Goal: Complete application form

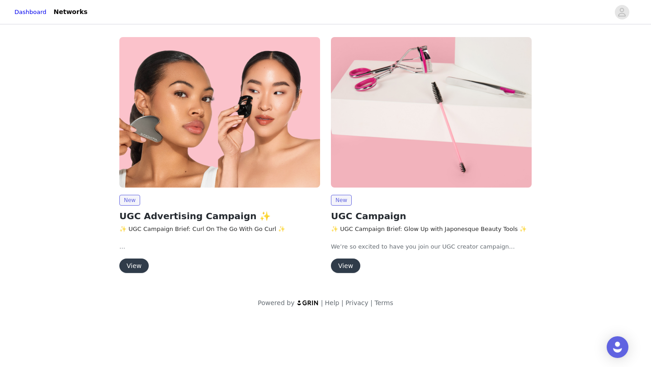
click at [352, 262] on button "View" at bounding box center [345, 265] width 29 height 14
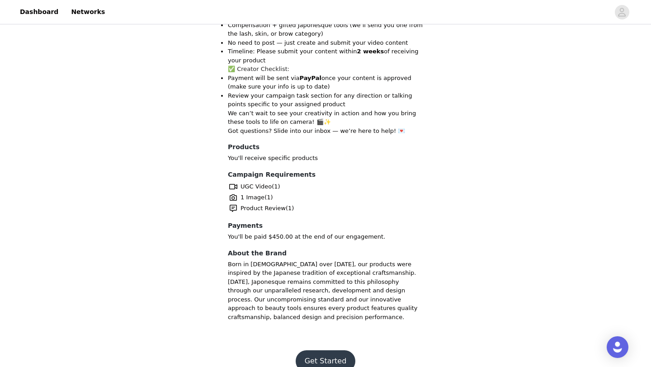
scroll to position [394, 0]
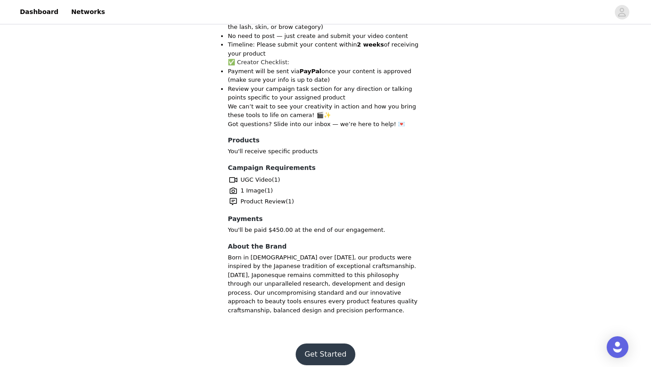
click at [311, 343] on button "Get Started" at bounding box center [325, 354] width 60 height 22
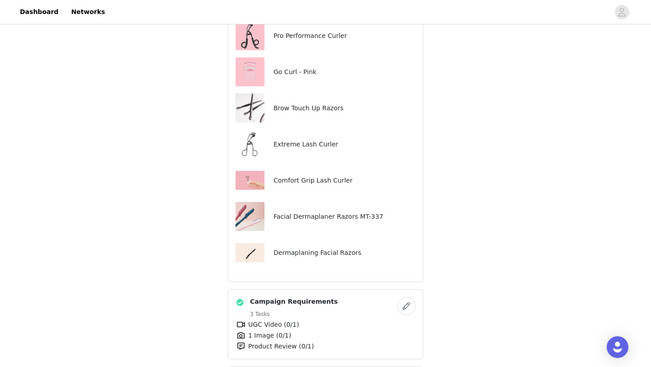
scroll to position [520, 0]
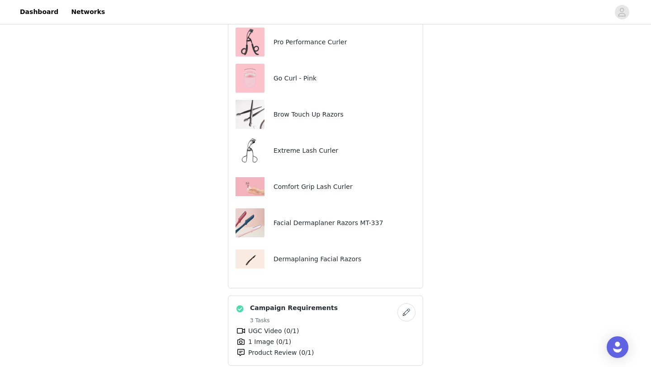
click at [254, 238] on div "Precision Dermaplaner 5pk Go Curl - Black Slant Tweezer Midnight MT-302 Iconic …" at bounding box center [325, 24] width 180 height 499
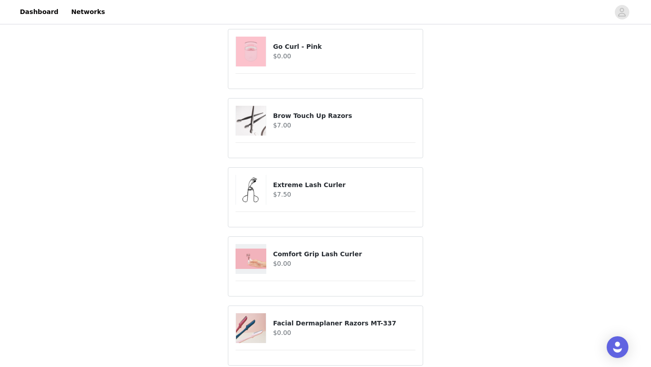
scroll to position [805, 0]
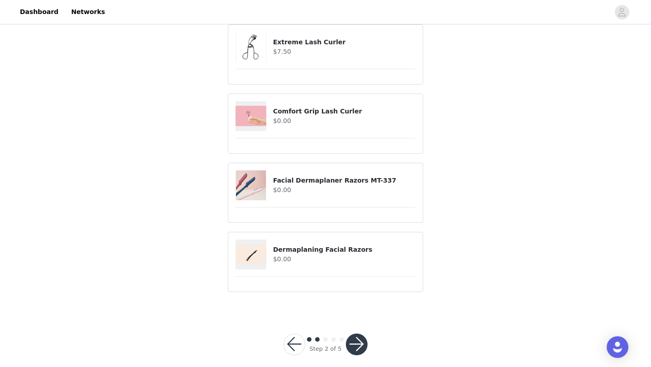
click at [278, 254] on h4 "$0.00" at bounding box center [344, 258] width 142 height 9
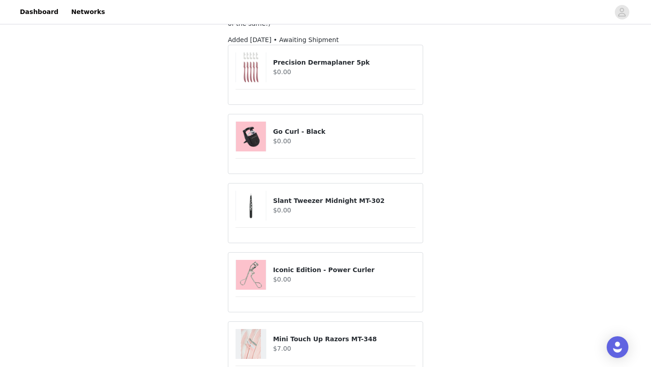
scroll to position [0, 0]
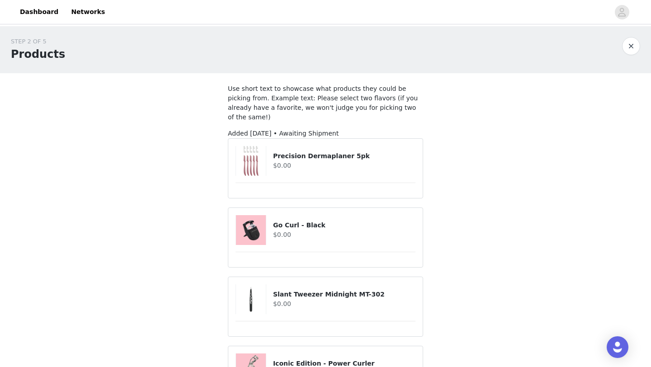
click at [262, 174] on article "Precision Dermaplaner 5pk $0.00" at bounding box center [325, 168] width 195 height 60
click at [269, 184] on article "Precision Dermaplaner 5pk $0.00" at bounding box center [325, 168] width 195 height 60
drag, startPoint x: 268, startPoint y: 140, endPoint x: 321, endPoint y: 178, distance: 65.1
click at [321, 178] on article "Precision Dermaplaner 5pk $0.00" at bounding box center [325, 168] width 195 height 60
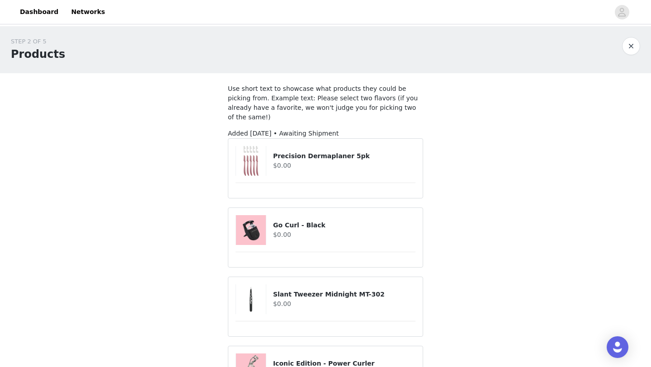
click at [287, 146] on div "Precision Dermaplaner 5pk $0.00" at bounding box center [325, 161] width 180 height 30
click at [263, 130] on span "Added Aug 28, 2025 • Awaiting Shipment" at bounding box center [283, 133] width 111 height 7
click at [632, 47] on button "button" at bounding box center [631, 46] width 18 height 18
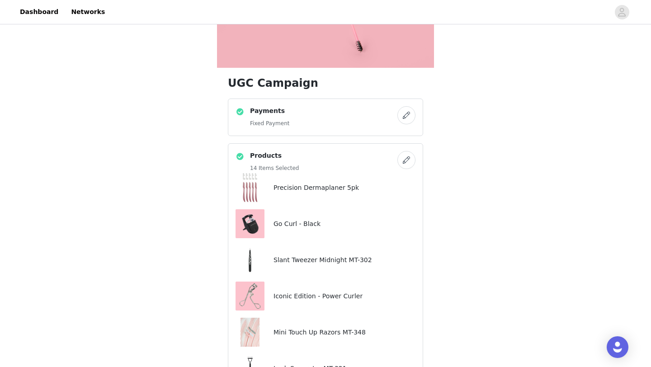
scroll to position [122, 0]
click at [403, 117] on button "button" at bounding box center [406, 115] width 18 height 18
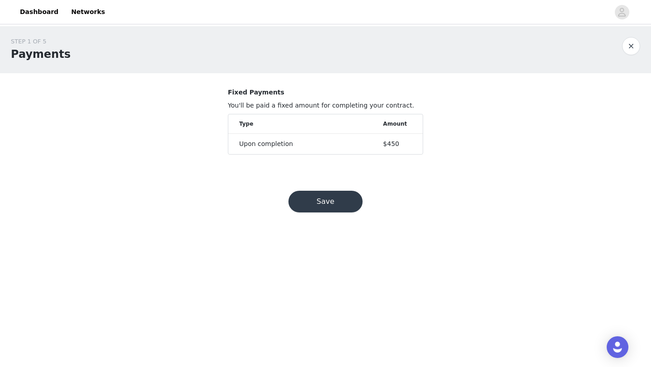
click at [336, 201] on button "Save" at bounding box center [325, 202] width 74 height 22
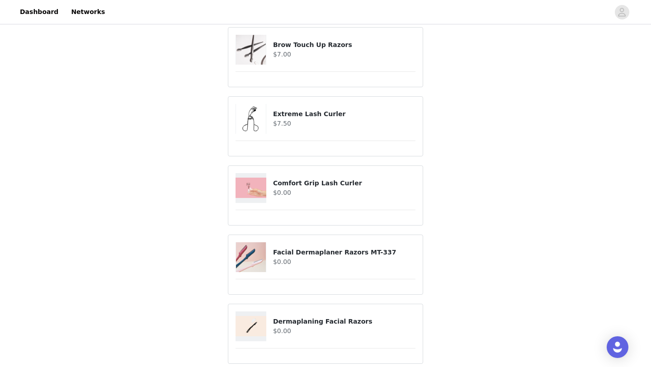
scroll to position [805, 0]
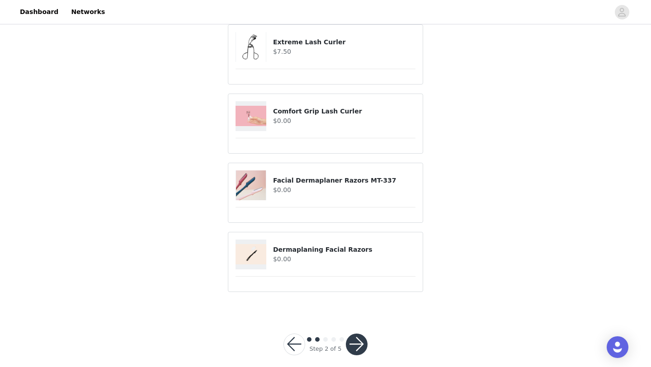
click at [295, 254] on h4 "$0.00" at bounding box center [344, 258] width 142 height 9
click at [305, 176] on h4 "Facial Dermaplaner Razors MT-337" at bounding box center [344, 180] width 142 height 9
click at [316, 94] on article "Comfort Grip Lash Curler $0.00" at bounding box center [325, 124] width 195 height 60
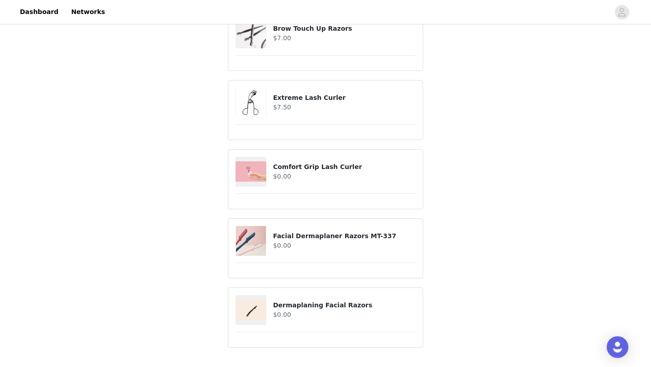
click at [313, 102] on div "Extreme Lash Curler $7.50" at bounding box center [325, 103] width 180 height 30
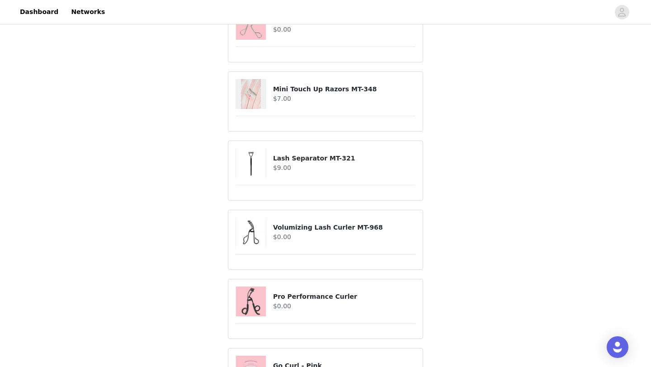
scroll to position [479, 0]
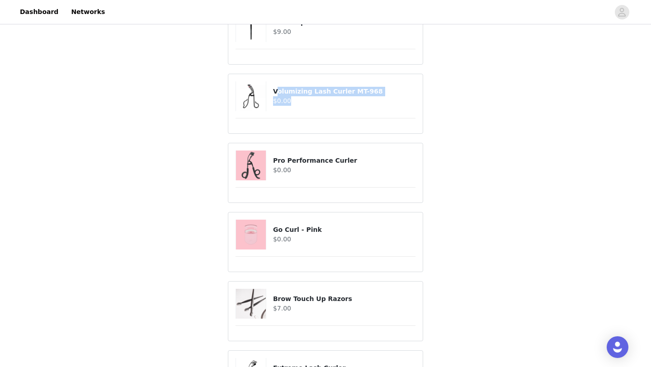
drag, startPoint x: 277, startPoint y: 85, endPoint x: 328, endPoint y: 105, distance: 54.4
click at [328, 105] on article "Volumizing Lash Curler MT-968 $0.00" at bounding box center [325, 104] width 195 height 60
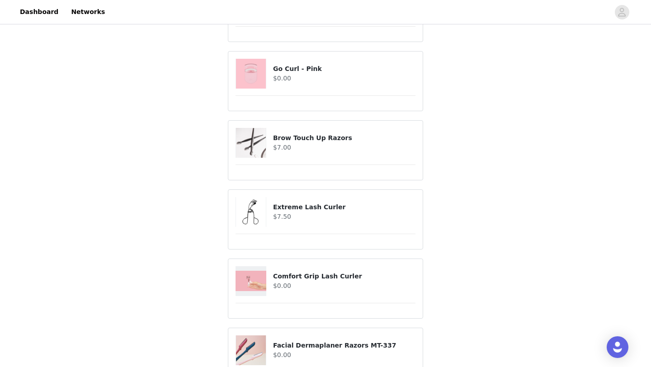
scroll to position [805, 0]
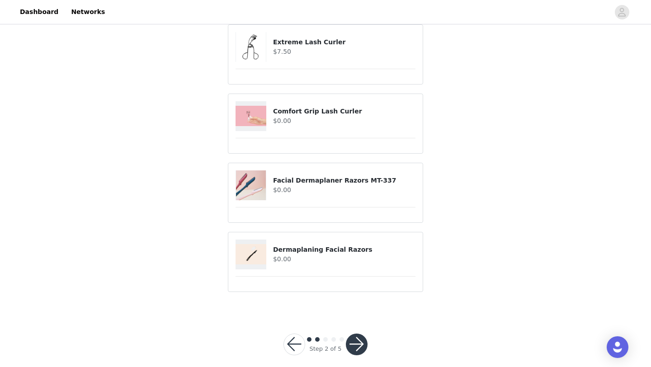
click at [355, 336] on button "button" at bounding box center [357, 344] width 22 height 22
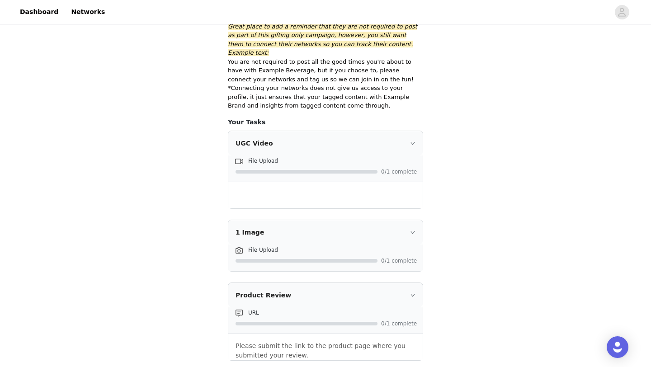
scroll to position [146, 0]
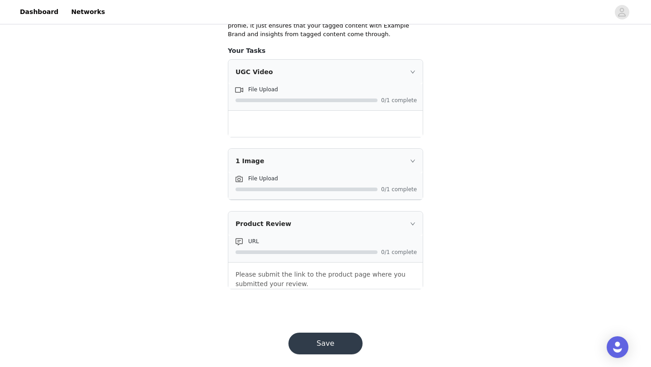
click at [193, 149] on div "STEP 3 OF 5 Campaign Requirements Task Instructions Great place to add a remind…" at bounding box center [325, 95] width 651 height 431
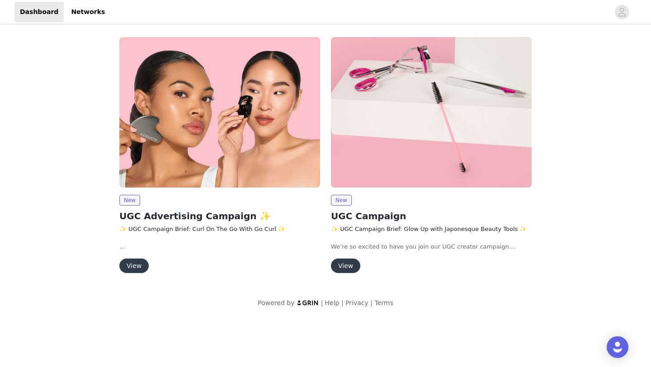
click at [133, 263] on button "View" at bounding box center [133, 265] width 29 height 14
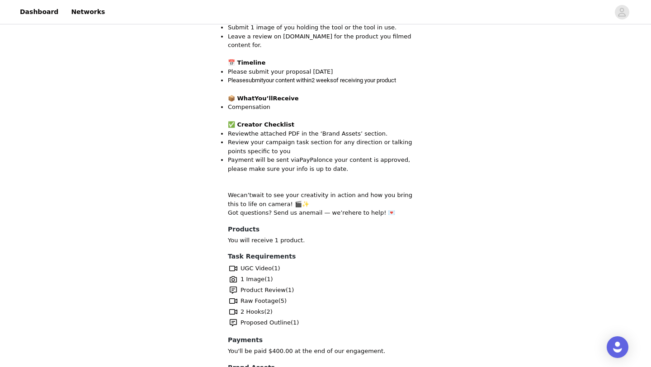
scroll to position [629, 0]
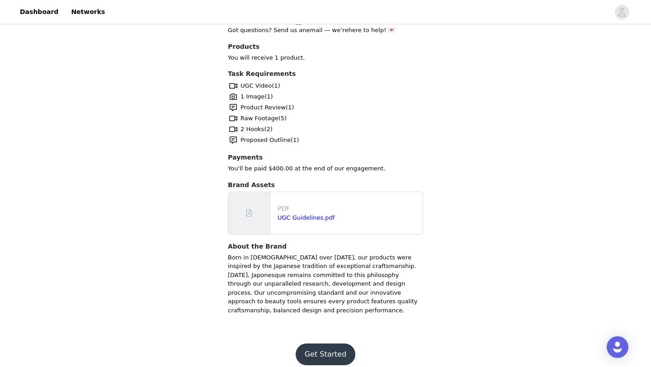
click at [318, 343] on button "Get Started" at bounding box center [325, 354] width 60 height 22
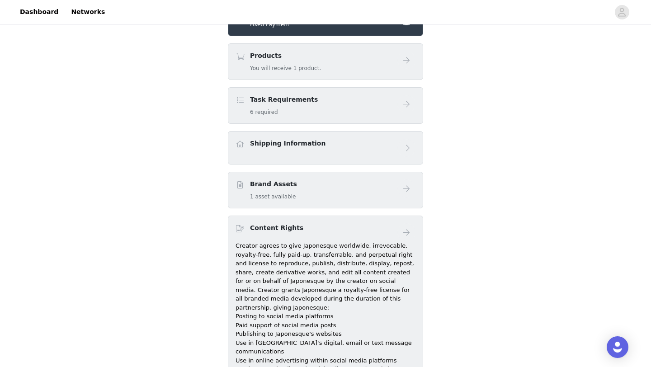
scroll to position [162, 0]
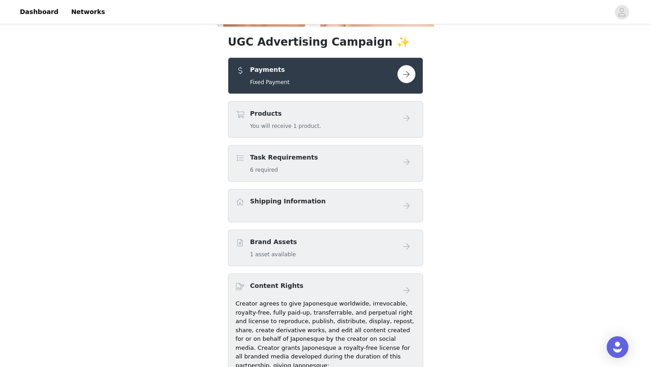
click at [400, 70] on button "button" at bounding box center [406, 74] width 18 height 18
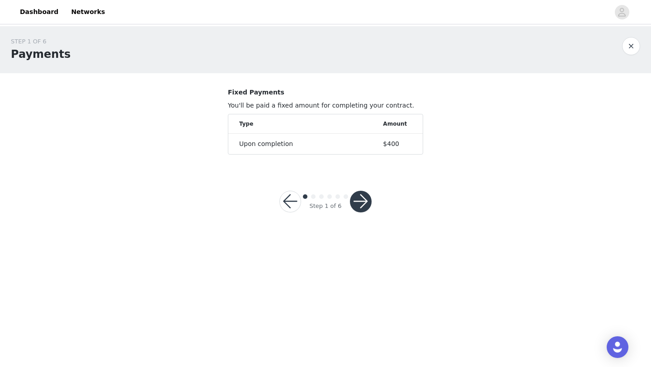
click at [361, 202] on button "button" at bounding box center [361, 202] width 22 height 22
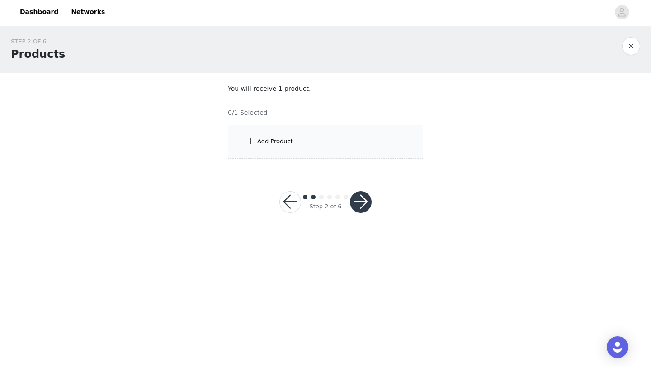
click at [269, 140] on div "Add Product" at bounding box center [275, 141] width 36 height 9
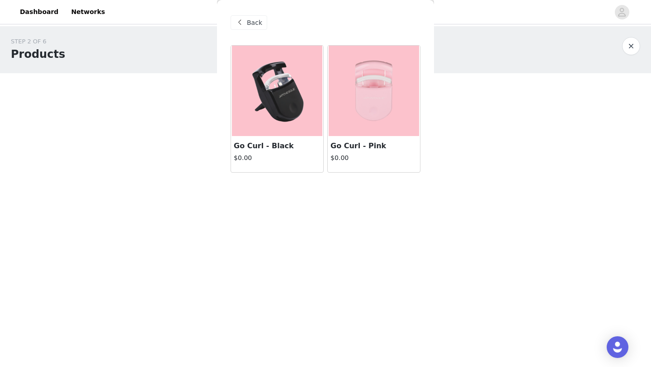
click at [272, 146] on h3 "Go Curl - Black" at bounding box center [277, 145] width 87 height 11
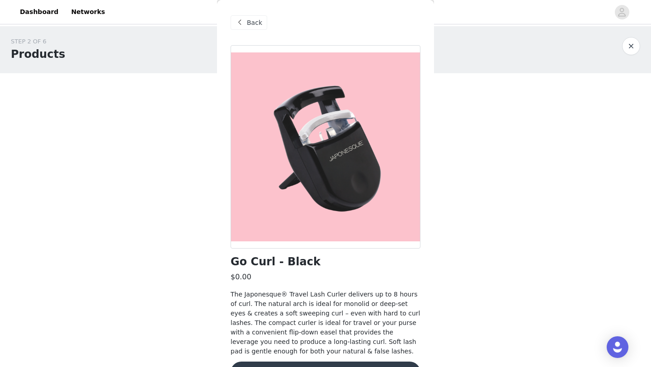
scroll to position [27, 0]
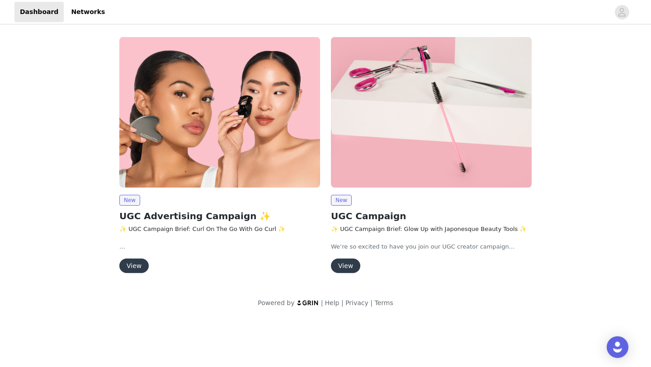
click at [351, 270] on button "View" at bounding box center [345, 265] width 29 height 14
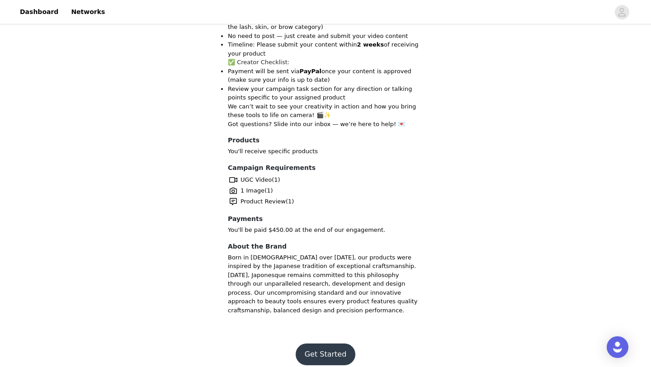
scroll to position [394, 0]
click at [315, 343] on button "Get Started" at bounding box center [325, 354] width 60 height 22
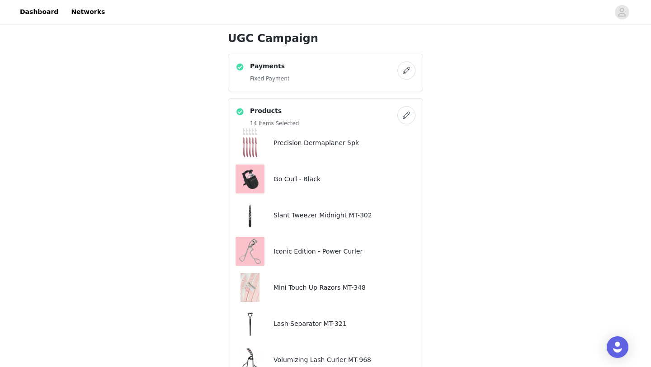
scroll to position [168, 0]
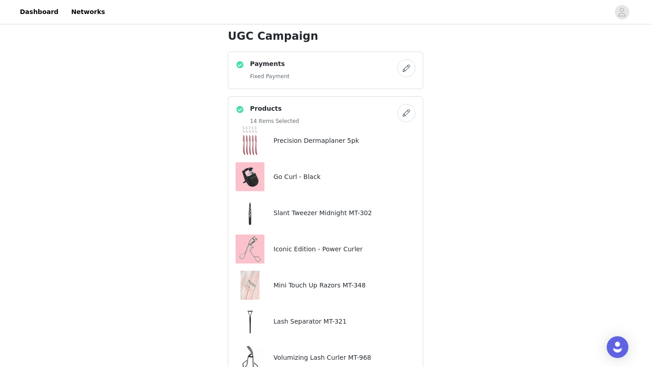
click at [403, 111] on button "button" at bounding box center [406, 113] width 18 height 18
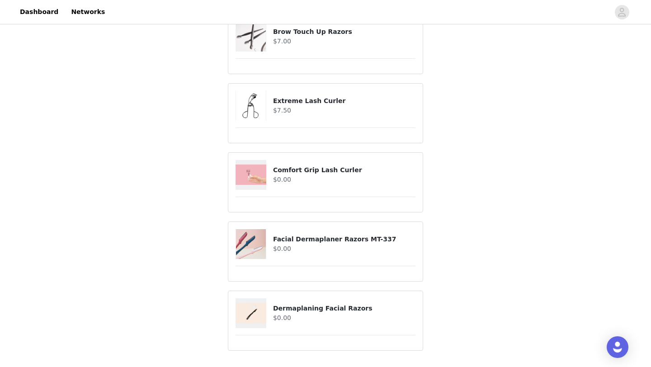
scroll to position [805, 0]
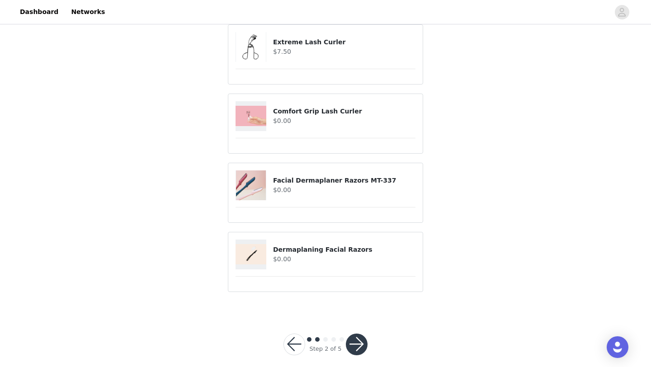
click at [355, 335] on button "button" at bounding box center [357, 344] width 22 height 22
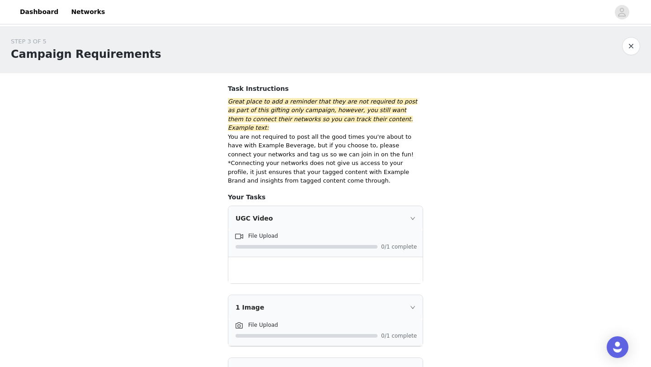
scroll to position [146, 0]
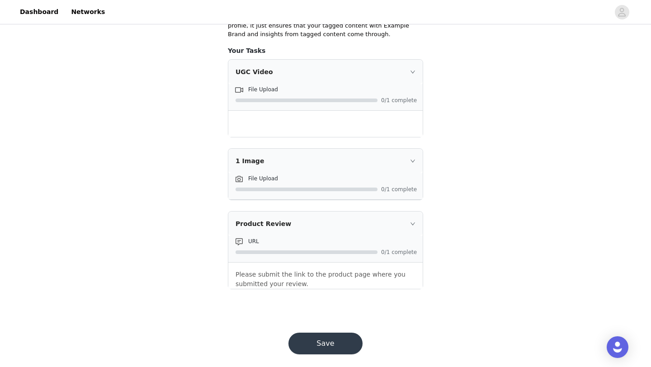
click at [323, 333] on button "Save" at bounding box center [325, 344] width 74 height 22
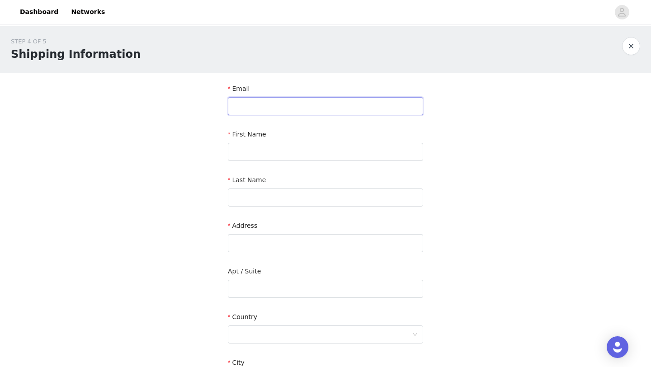
click at [319, 111] on input "text" at bounding box center [325, 106] width 195 height 18
type input "[EMAIL_ADDRESS][DOMAIN_NAME]"
type input "Milena"
type input "[PERSON_NAME]"
type input "[STREET_ADDRESS]"
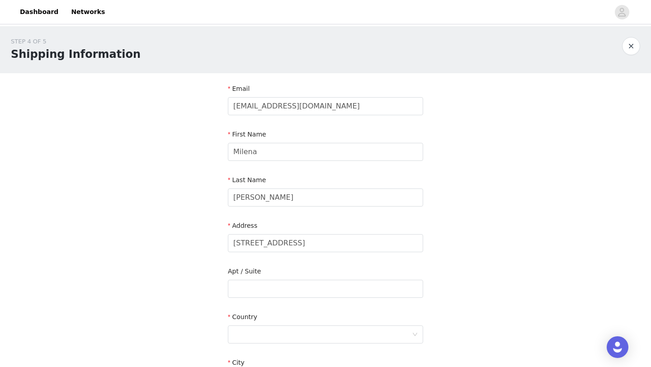
type input "[MEDICAL_DATA]"
type input "33178"
type input "7867477929"
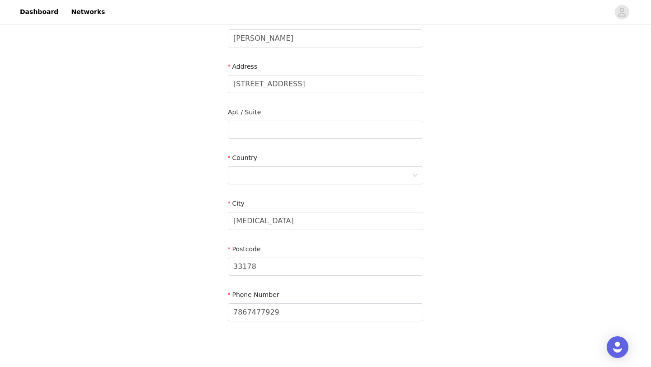
scroll to position [162, 0]
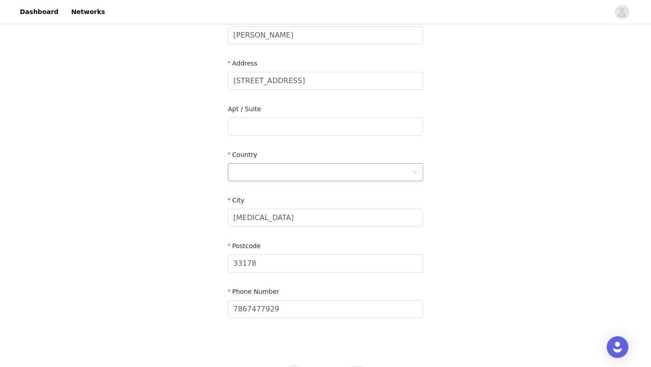
click at [284, 173] on div at bounding box center [322, 172] width 178 height 17
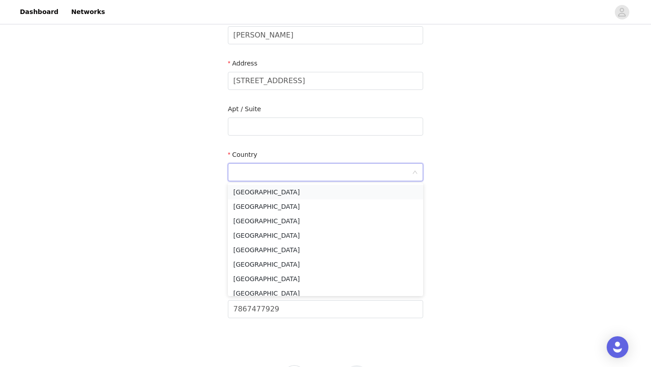
click at [281, 193] on li "[GEOGRAPHIC_DATA]" at bounding box center [325, 192] width 195 height 14
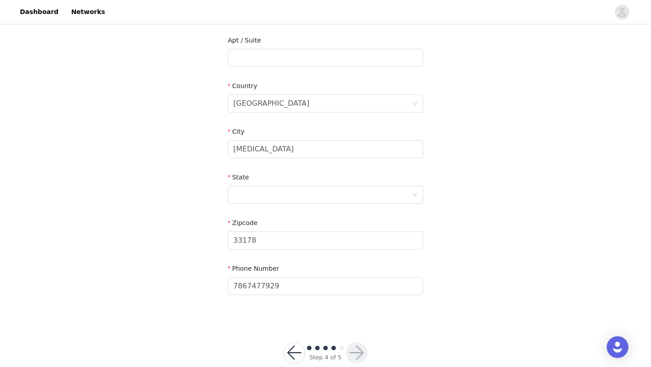
scroll to position [249, 0]
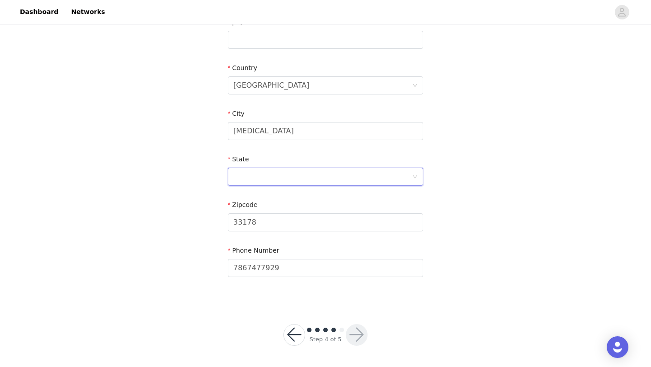
click at [275, 183] on div at bounding box center [322, 176] width 178 height 17
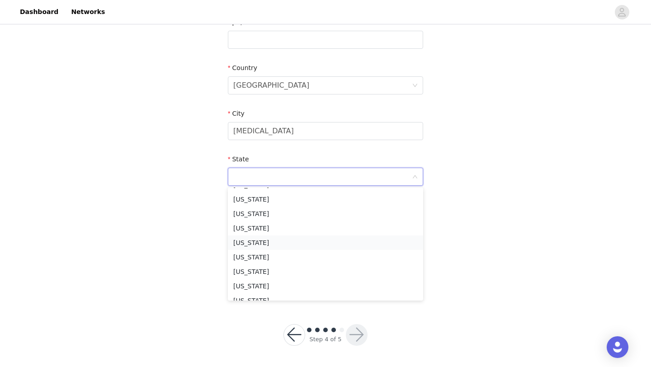
click at [264, 238] on li "[US_STATE]" at bounding box center [325, 242] width 195 height 14
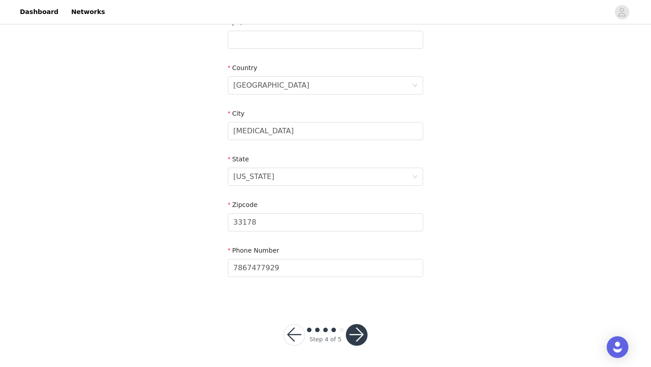
click at [357, 335] on button "button" at bounding box center [357, 335] width 22 height 22
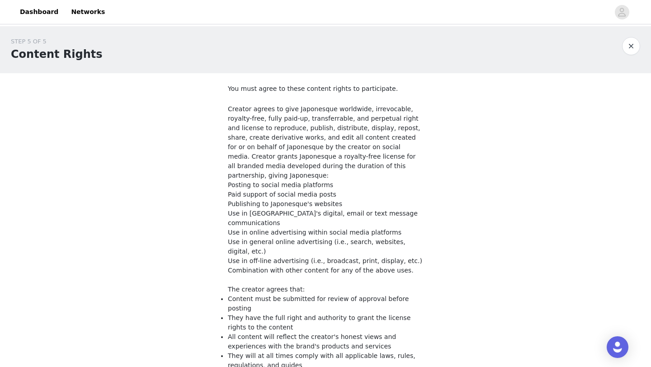
scroll to position [136, 0]
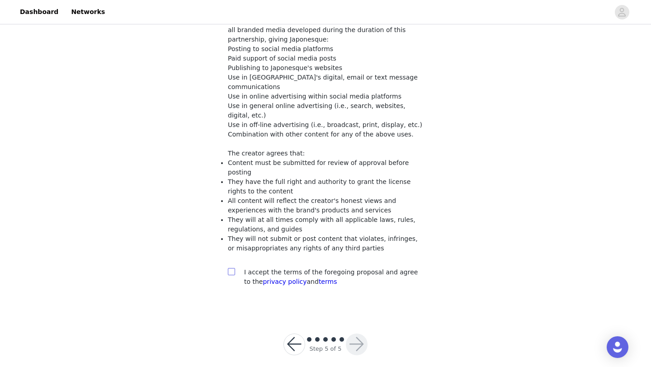
click at [231, 268] on input "checkbox" at bounding box center [231, 271] width 6 height 6
checkbox input "true"
click at [362, 338] on button "button" at bounding box center [357, 344] width 22 height 22
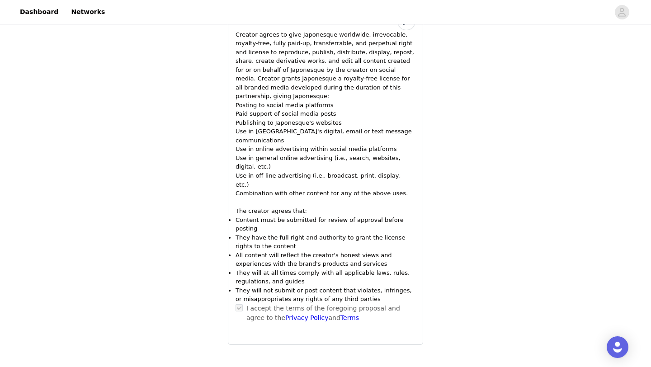
scroll to position [999, 0]
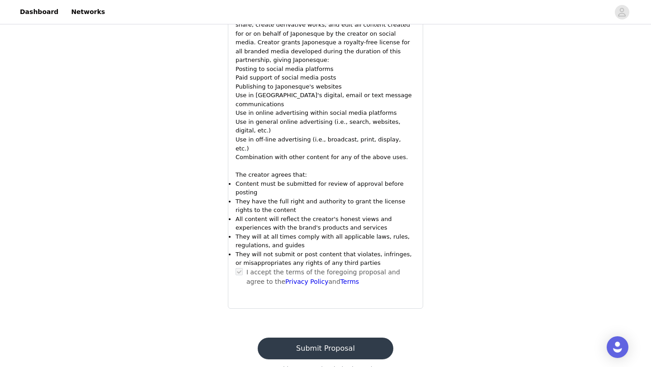
click at [301, 337] on button "Submit Proposal" at bounding box center [325, 348] width 135 height 22
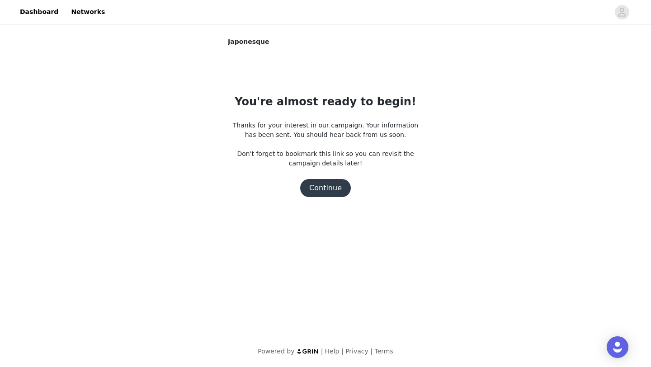
click at [329, 190] on button "Continue" at bounding box center [325, 188] width 51 height 18
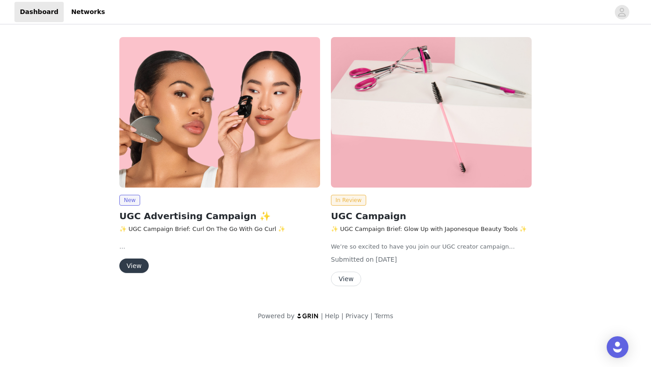
click at [350, 275] on button "View" at bounding box center [346, 279] width 30 height 14
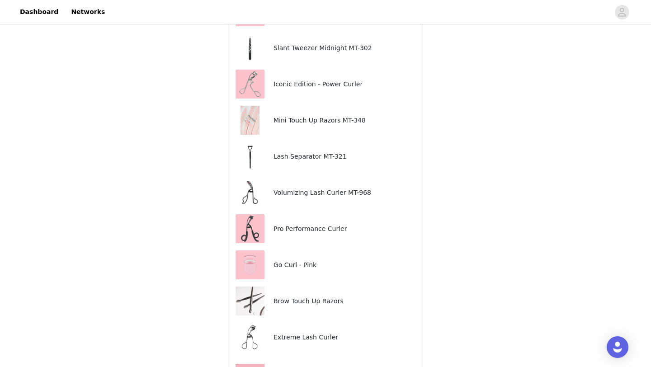
scroll to position [673, 0]
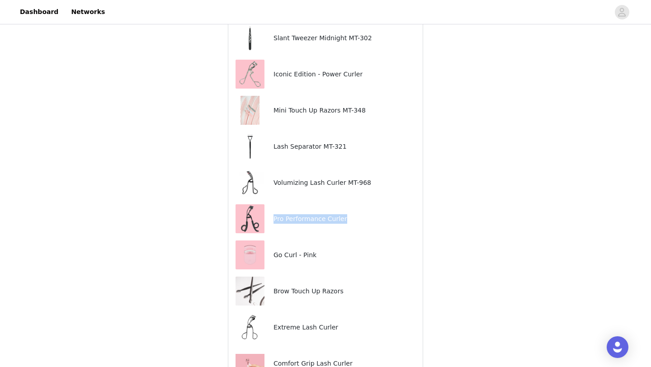
drag, startPoint x: 271, startPoint y: 208, endPoint x: 356, endPoint y: 210, distance: 85.0
click at [356, 210] on div "Pro Performance Curler" at bounding box center [325, 218] width 180 height 29
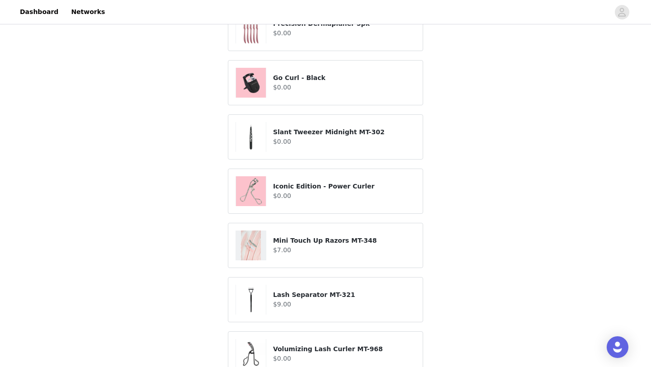
scroll to position [405, 0]
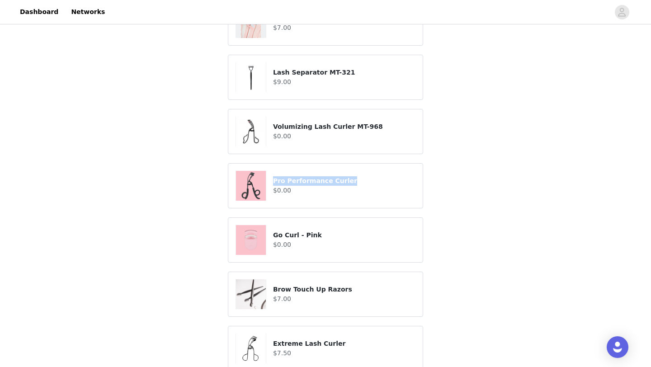
drag, startPoint x: 273, startPoint y: 171, endPoint x: 345, endPoint y: 176, distance: 72.0
click at [345, 176] on div "Pro Performance Curler $0.00" at bounding box center [344, 185] width 142 height 19
copy h4 "Pro Performance Curler"
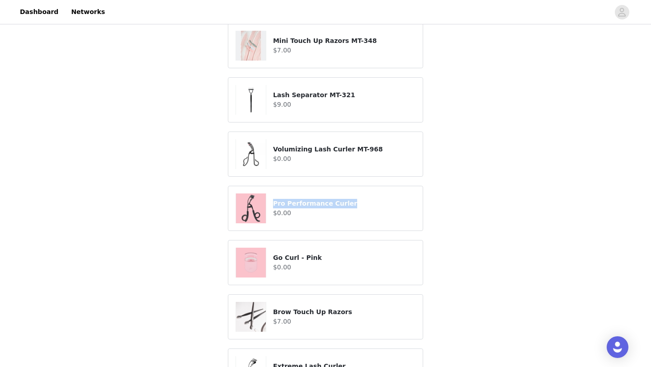
scroll to position [352, 0]
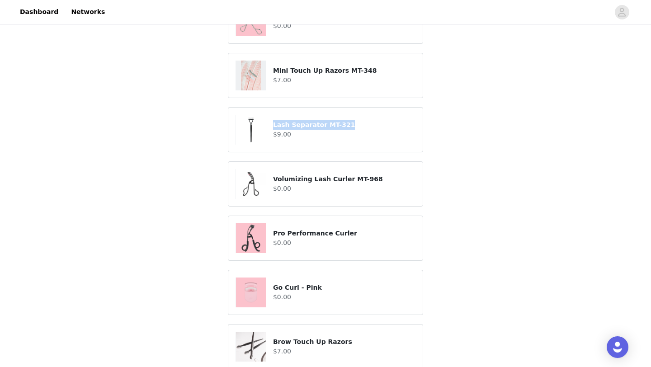
drag, startPoint x: 273, startPoint y: 116, endPoint x: 345, endPoint y: 116, distance: 71.8
click at [345, 120] on h4 "Lash Separator MT-321" at bounding box center [344, 124] width 142 height 9
copy h4 "Lash Separator MT-321"
